Goal: Navigation & Orientation: Go to known website

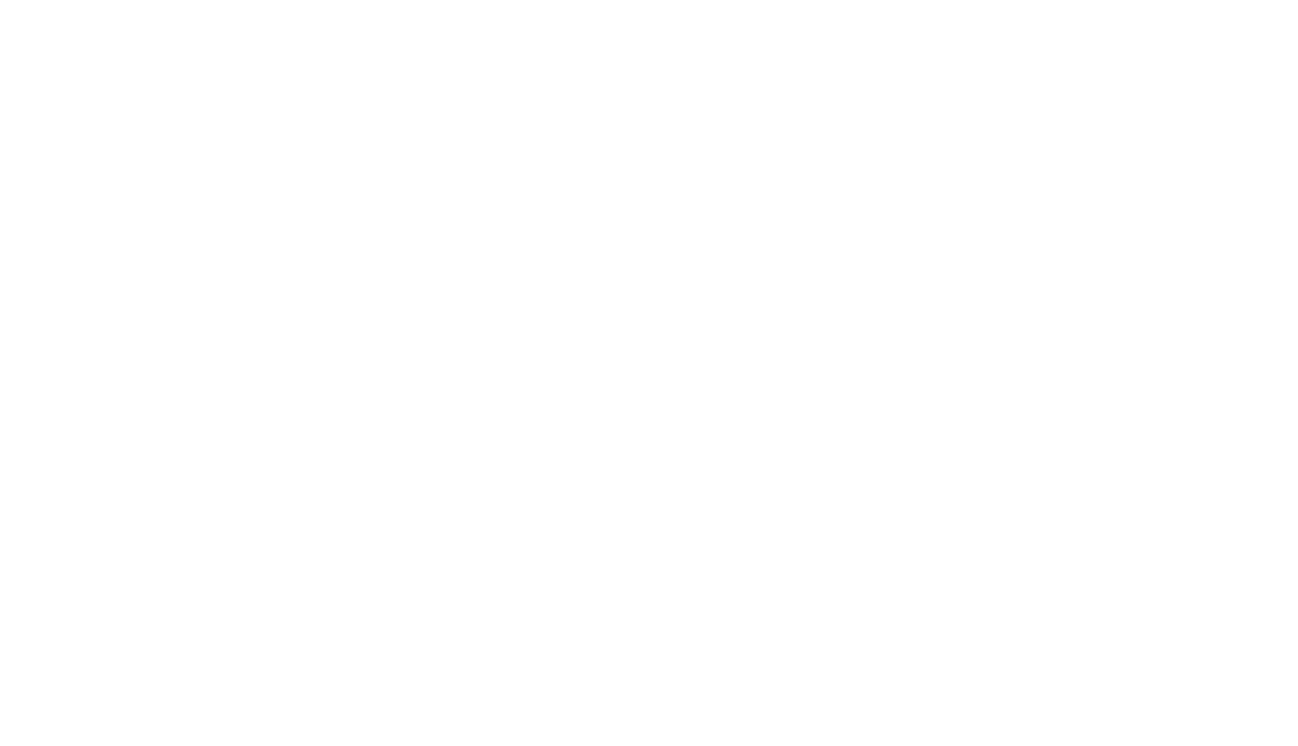
click at [798, 314] on body at bounding box center [649, 373] width 1298 height 746
click at [916, 438] on body at bounding box center [649, 373] width 1298 height 746
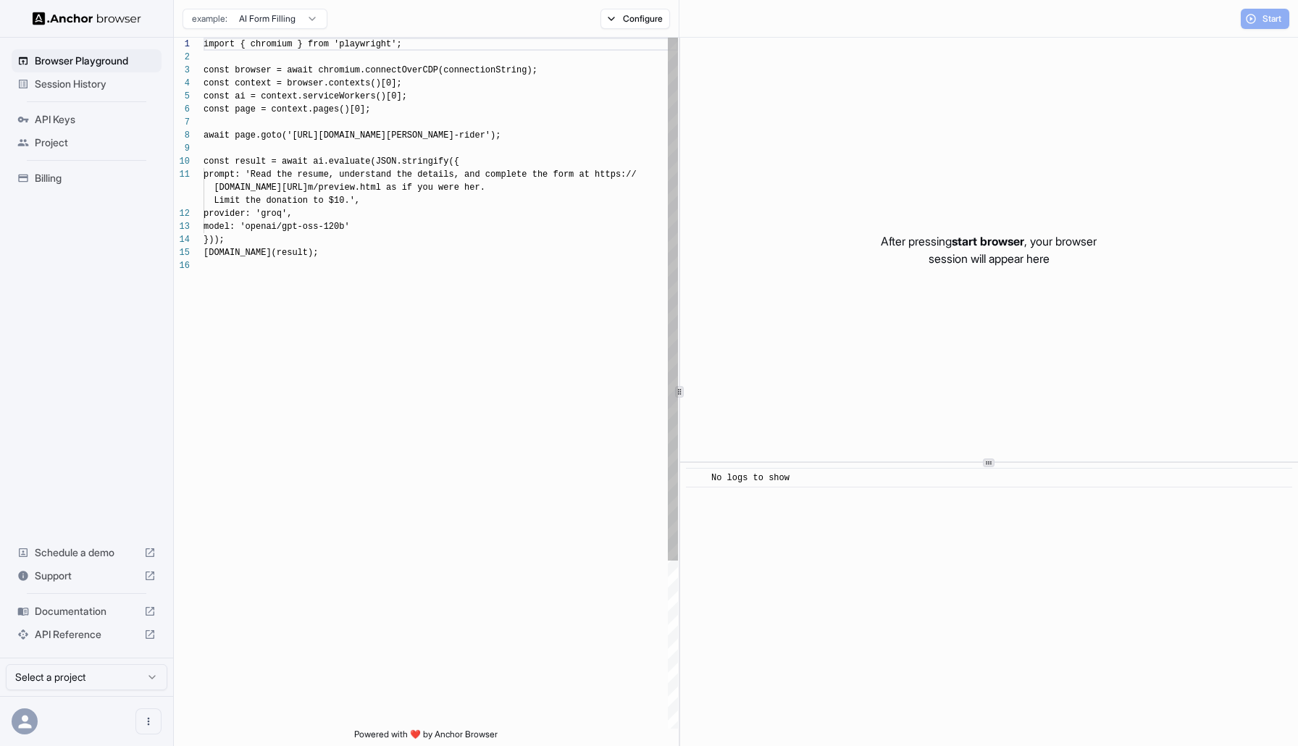
scroll to position [130, 0]
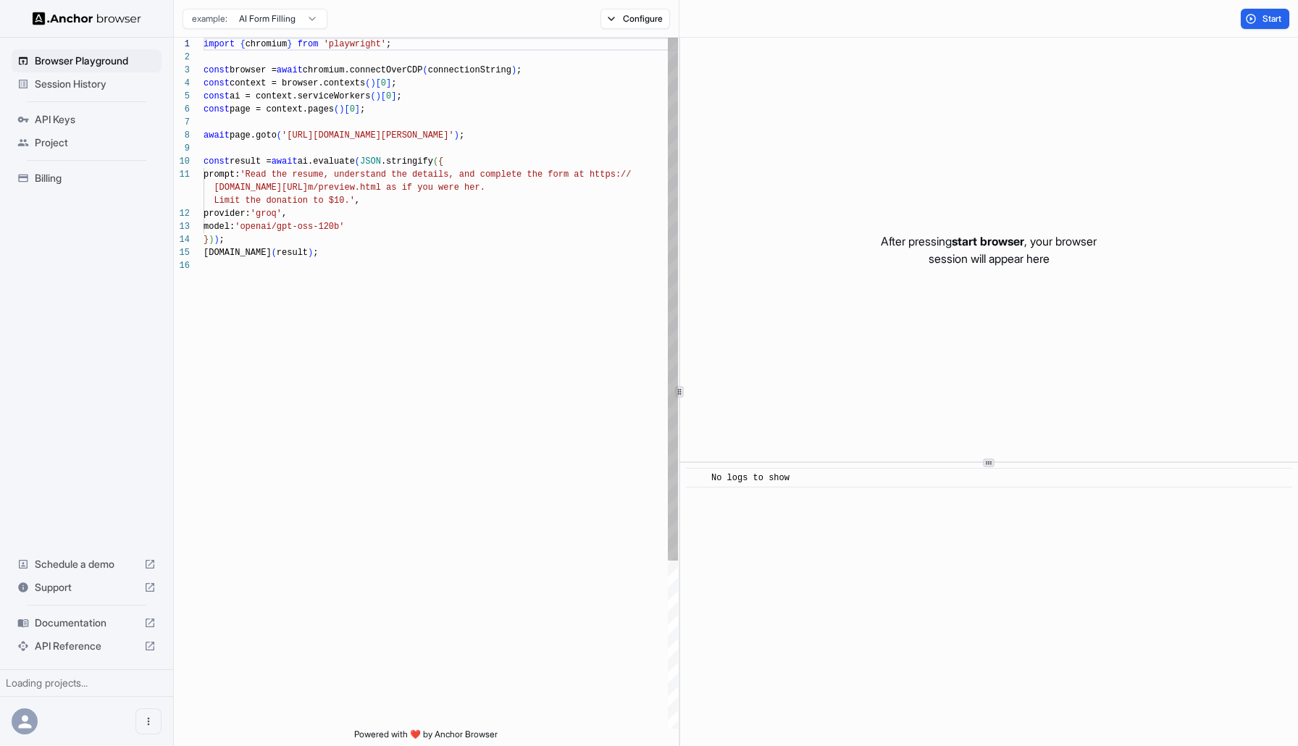
scroll to position [130, 0]
